Goal: Find specific page/section

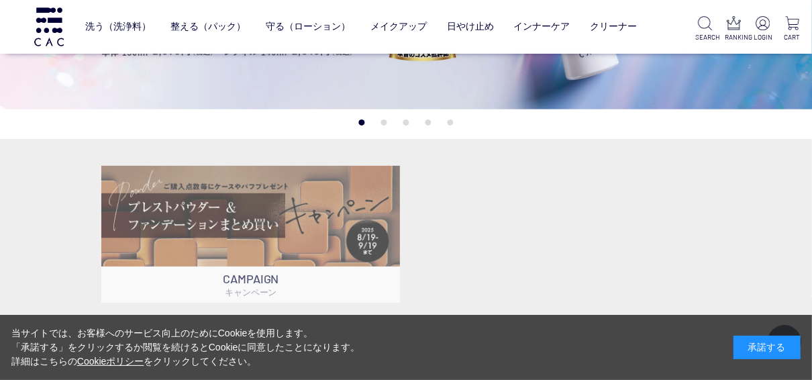
scroll to position [376, 0]
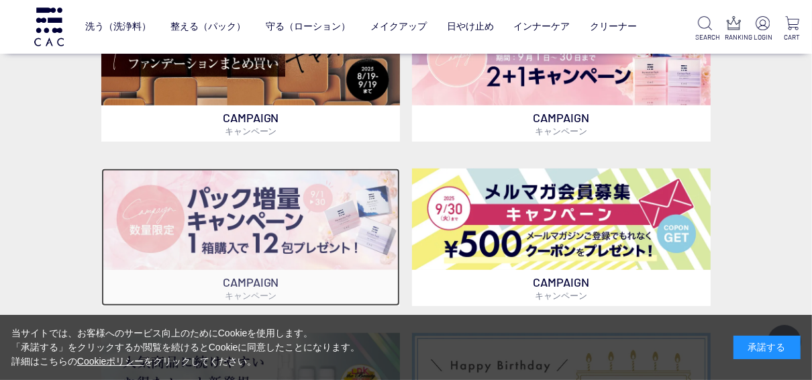
click at [309, 237] on img at bounding box center [250, 218] width 298 height 101
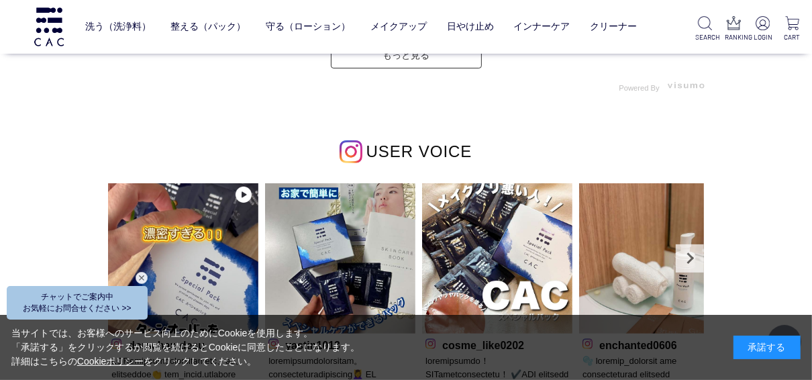
scroll to position [3703, 0]
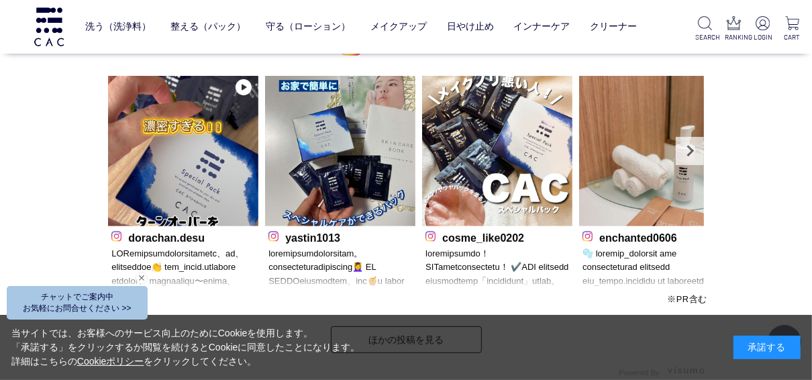
click at [310, 238] on p "yastin1013" at bounding box center [340, 236] width 144 height 14
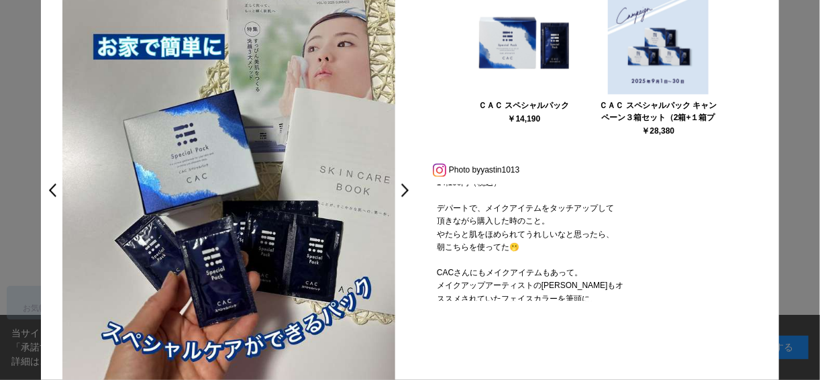
scroll to position [643, 0]
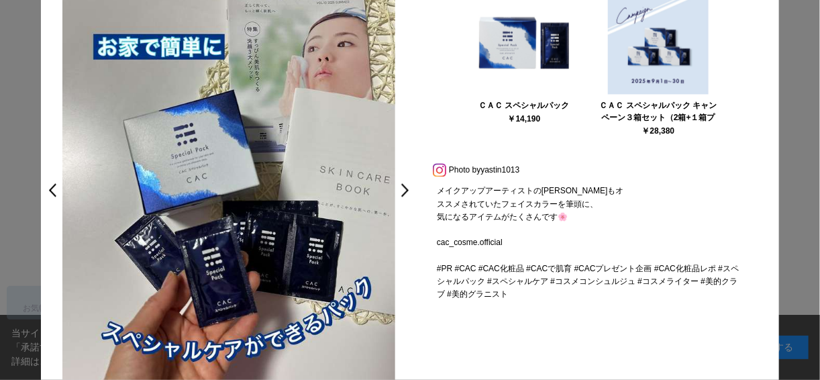
click at [797, 210] on div at bounding box center [410, 190] width 820 height 380
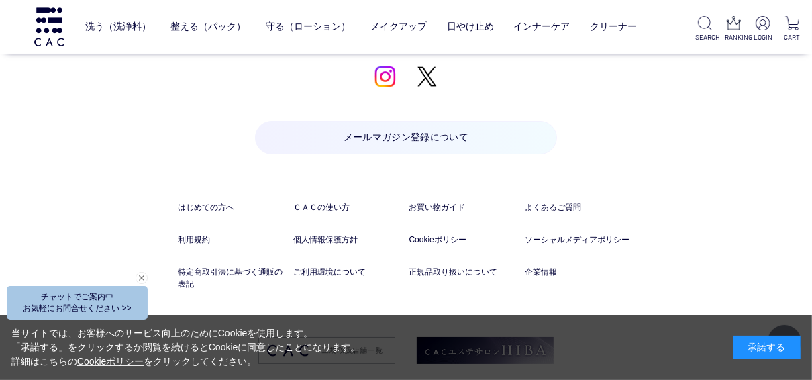
scroll to position [6717, 0]
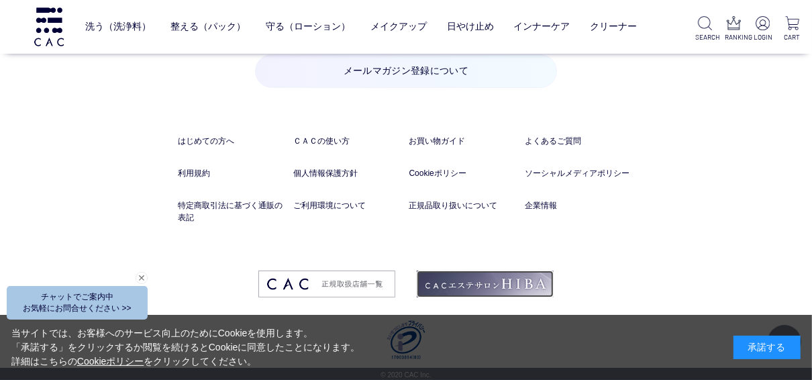
click at [494, 273] on img at bounding box center [485, 284] width 137 height 28
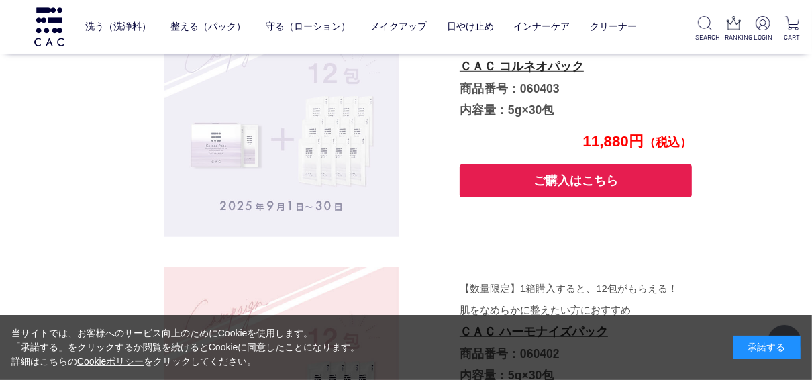
scroll to position [4050, 0]
